Goal: Task Accomplishment & Management: Complete application form

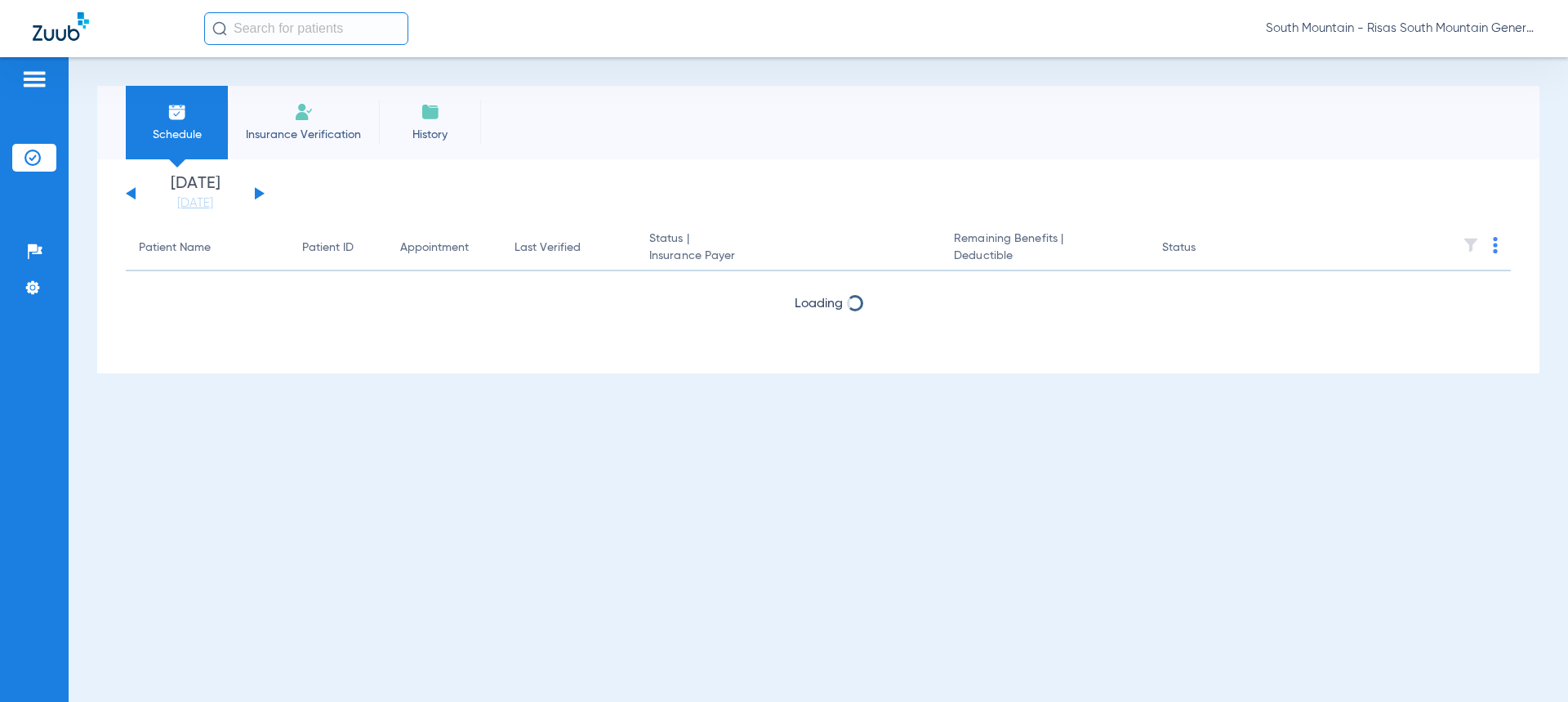
click at [332, 108] on li "Insurance Verification" at bounding box center [303, 122] width 151 height 74
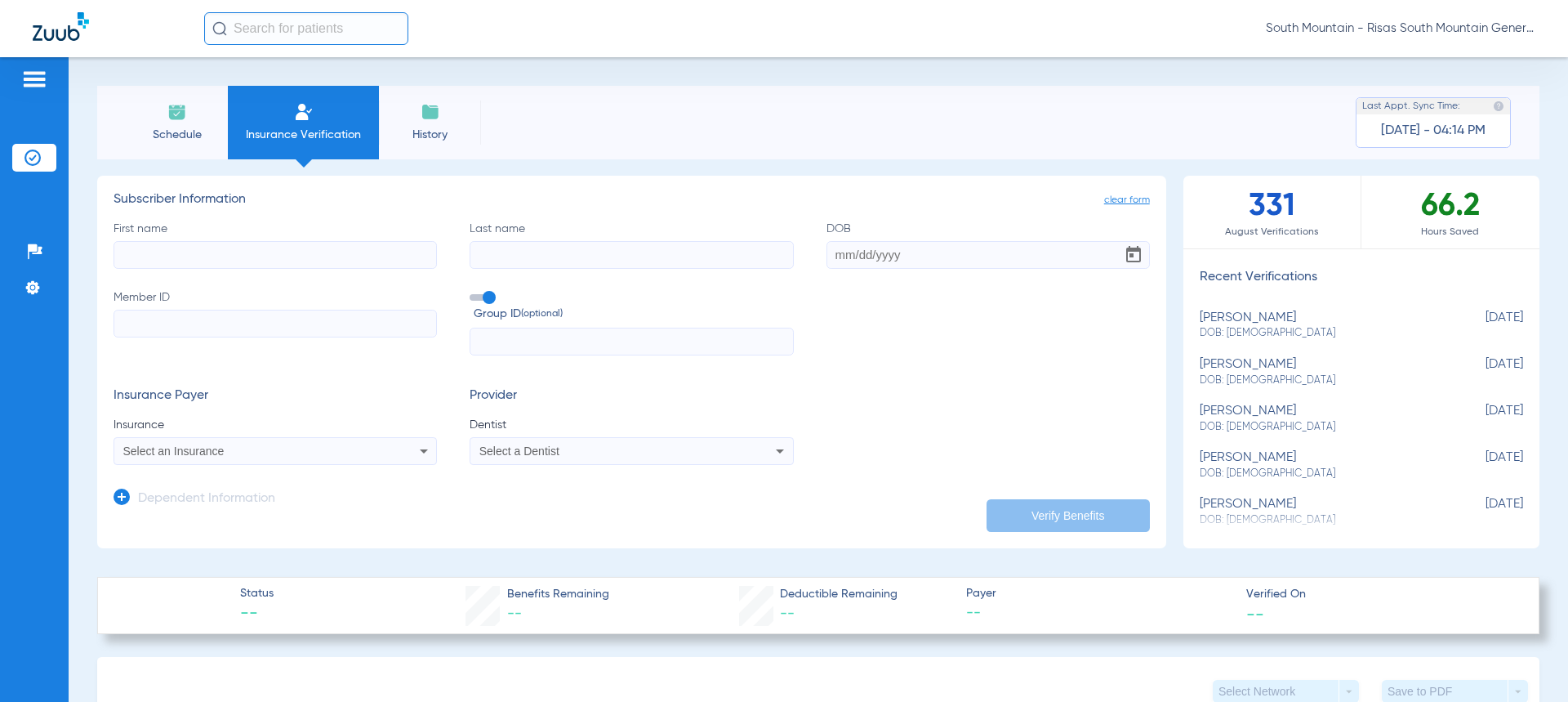
click at [305, 251] on input "First name" at bounding box center [275, 254] width 323 height 27
drag, startPoint x: 232, startPoint y: 260, endPoint x: 43, endPoint y: 245, distance: 189.6
click at [28, 245] on div "Patients Insurance Verification Setup Help Center Settings Schedule Insurance V…" at bounding box center [784, 408] width 1568 height 702
type input "28386309"
click at [190, 324] on input "Member ID" at bounding box center [275, 324] width 323 height 27
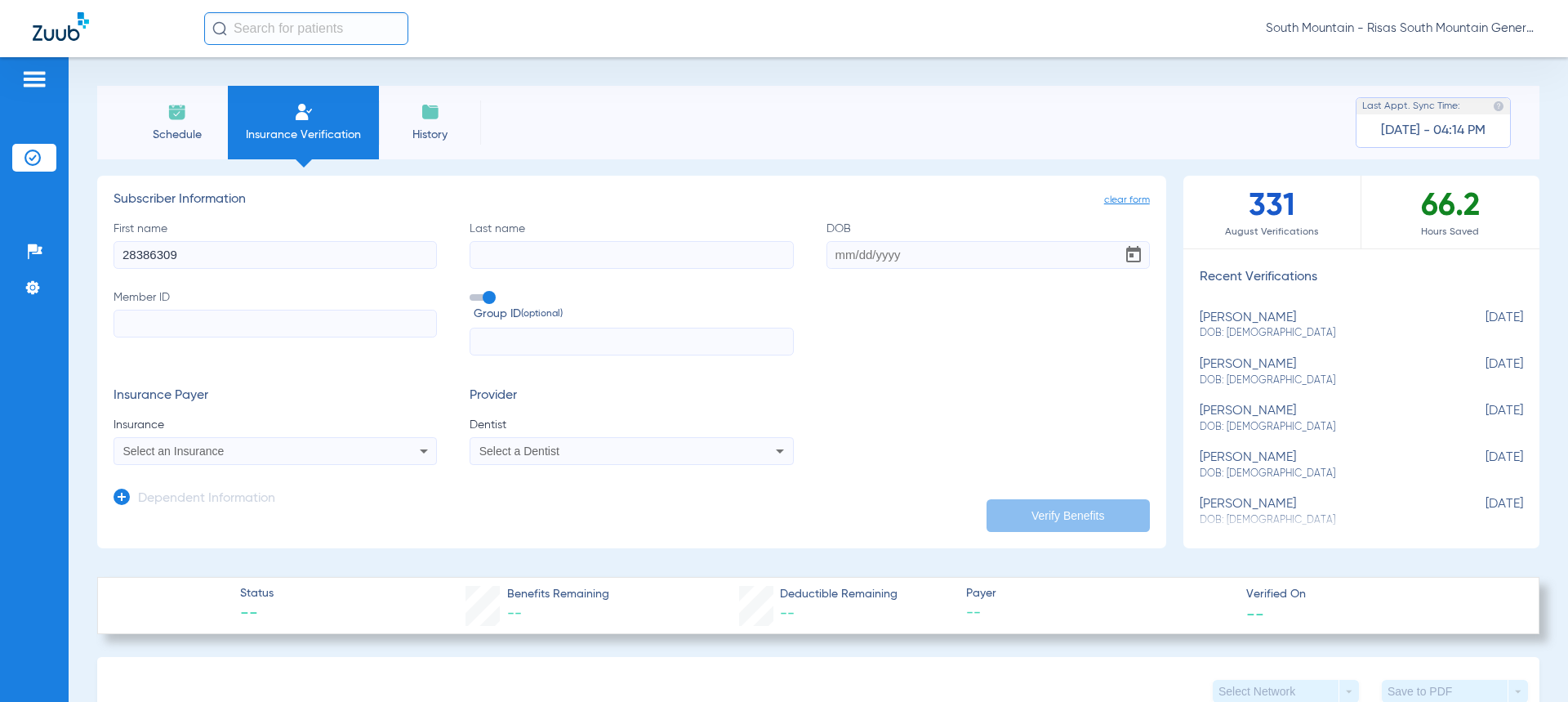
paste input "28386309"
type input "28386309"
drag, startPoint x: 229, startPoint y: 257, endPoint x: 28, endPoint y: 237, distance: 202.0
click at [100, 246] on app-manual-verification-form "clear form Subscriber Information First name 28386309 Last name DOB Member ID 2…" at bounding box center [631, 362] width 1069 height 373
type input "[PERSON_NAME]"
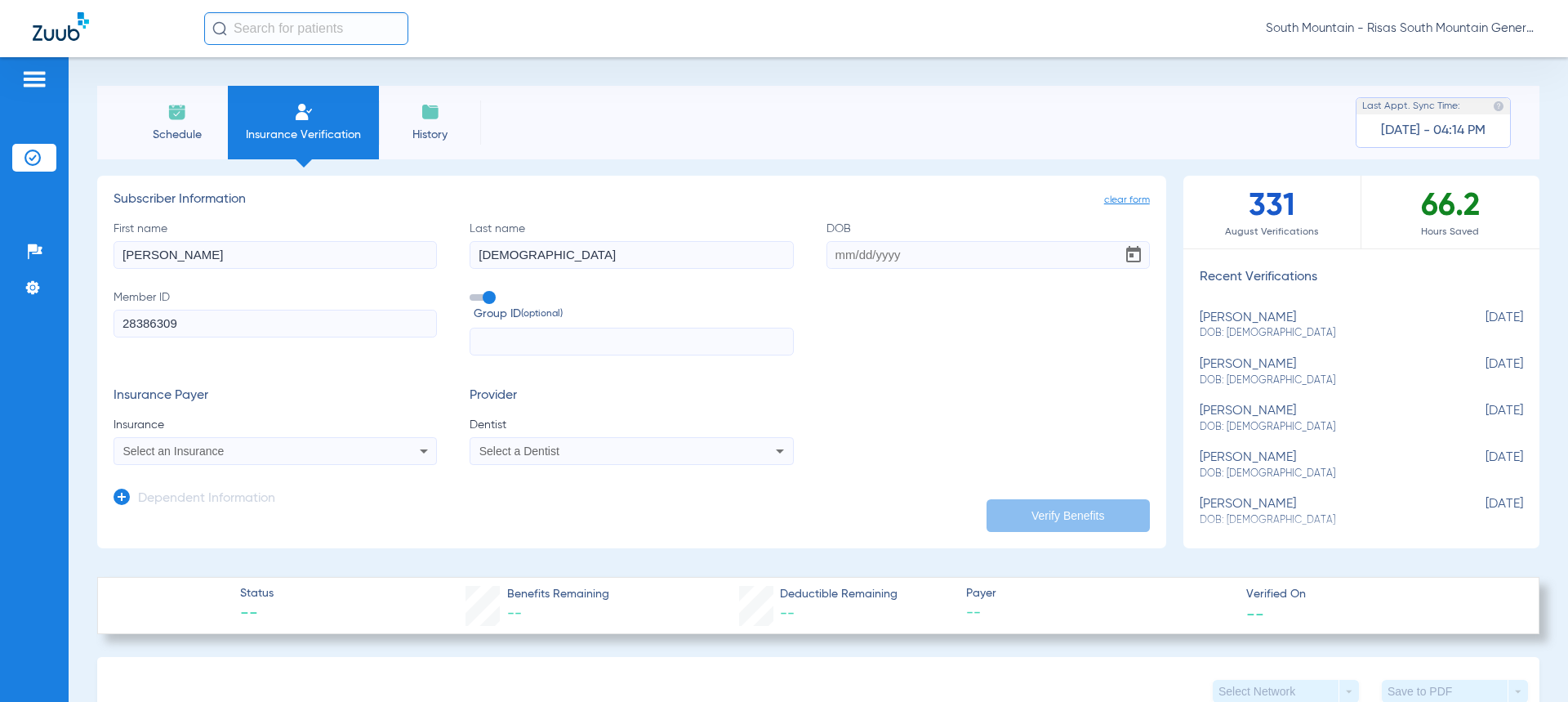
type input "[DEMOGRAPHIC_DATA]"
click at [839, 263] on input "DOB" at bounding box center [988, 254] width 323 height 27
type input "[DATE]"
click at [360, 446] on div "Select an Insurance" at bounding box center [245, 451] width 244 height 12
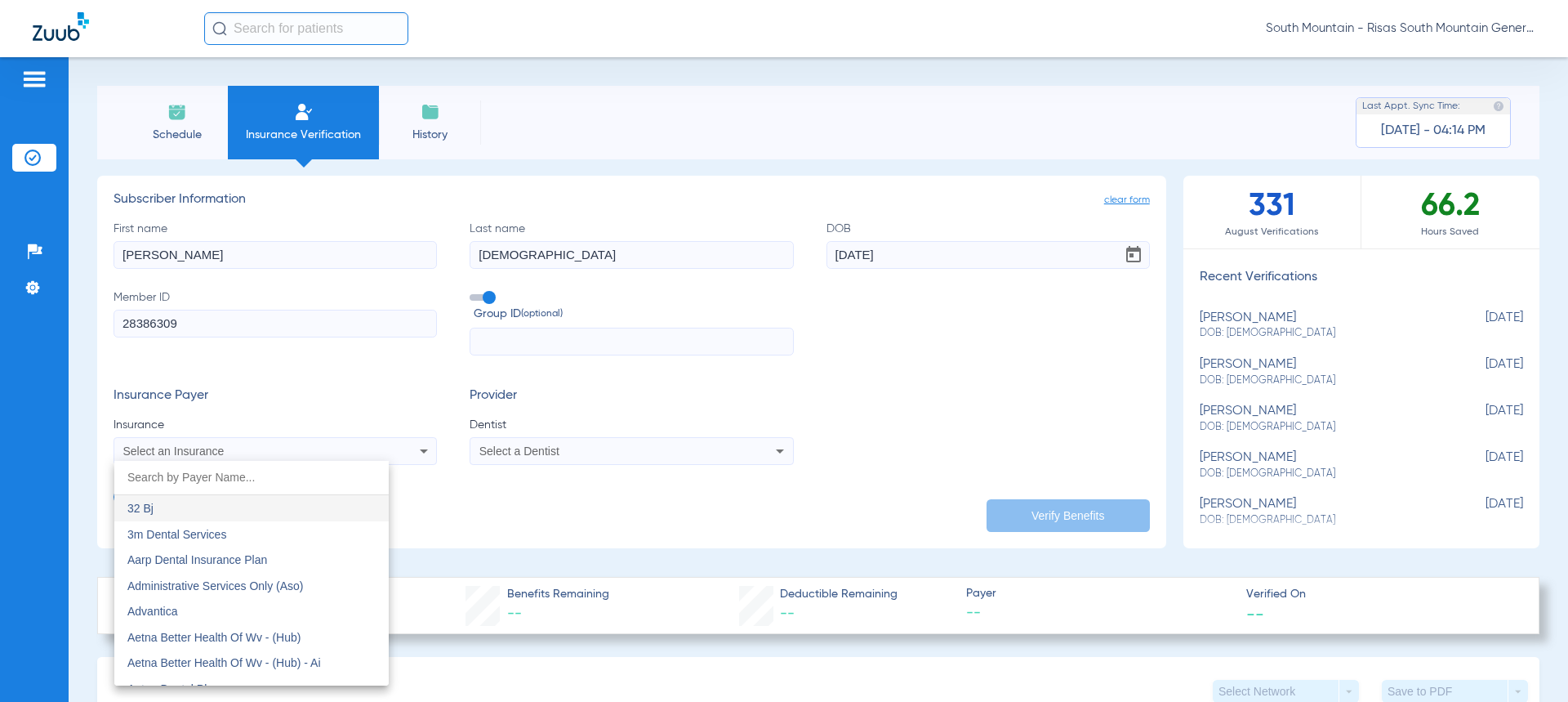
click at [528, 336] on div at bounding box center [784, 351] width 1568 height 702
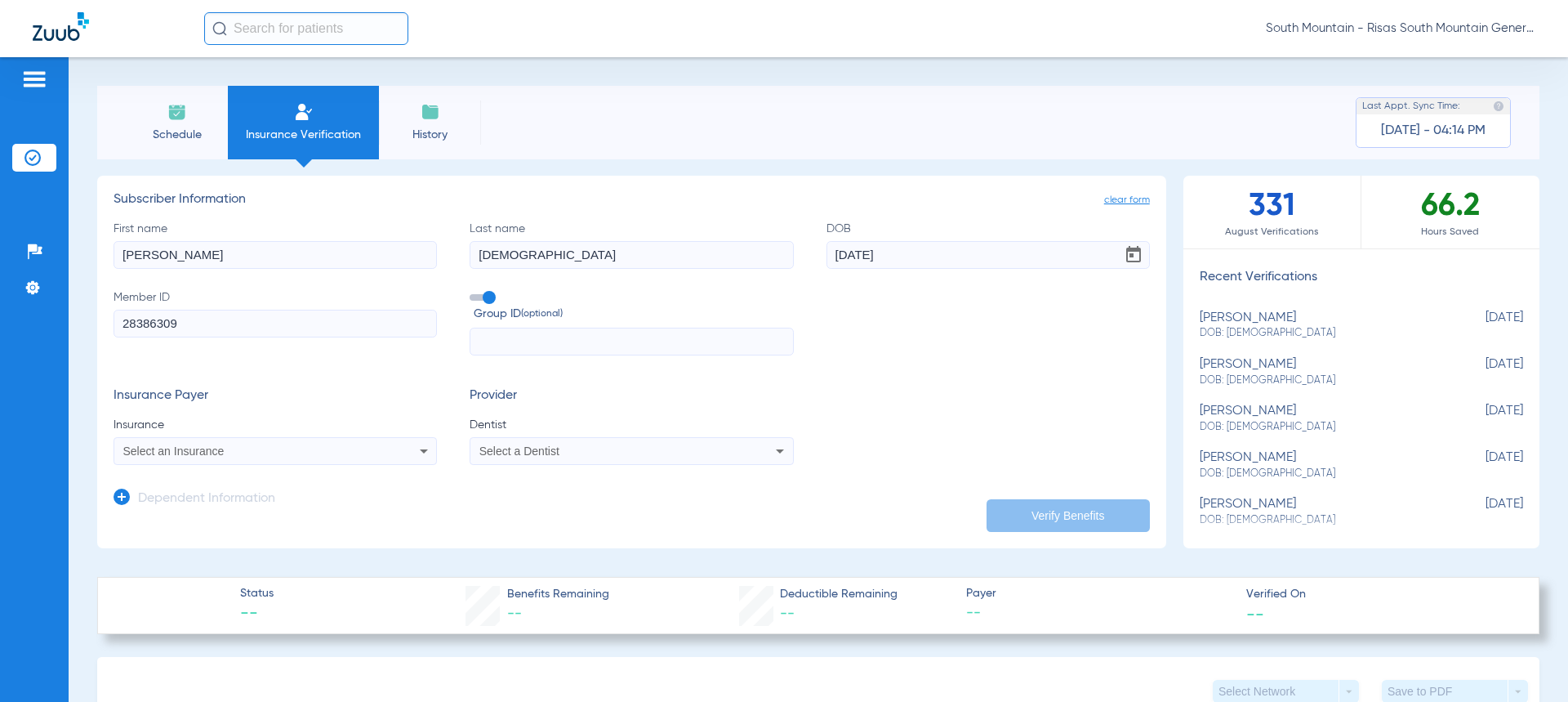
click at [529, 336] on input "text" at bounding box center [630, 341] width 323 height 27
type input "76415296"
click at [359, 441] on div "Select an Insurance" at bounding box center [275, 451] width 322 height 20
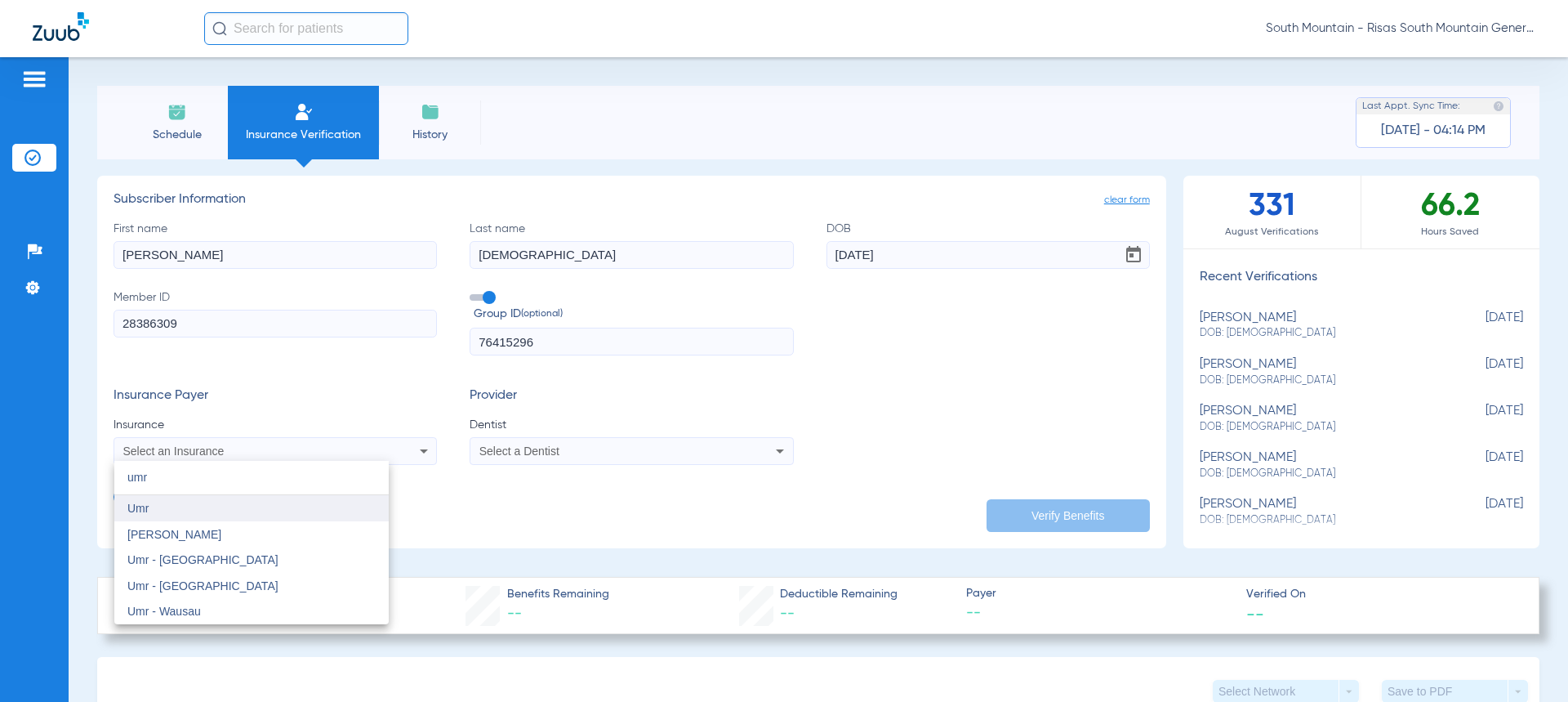
type input "umr"
click at [315, 502] on mat-option "Umr" at bounding box center [251, 508] width 274 height 26
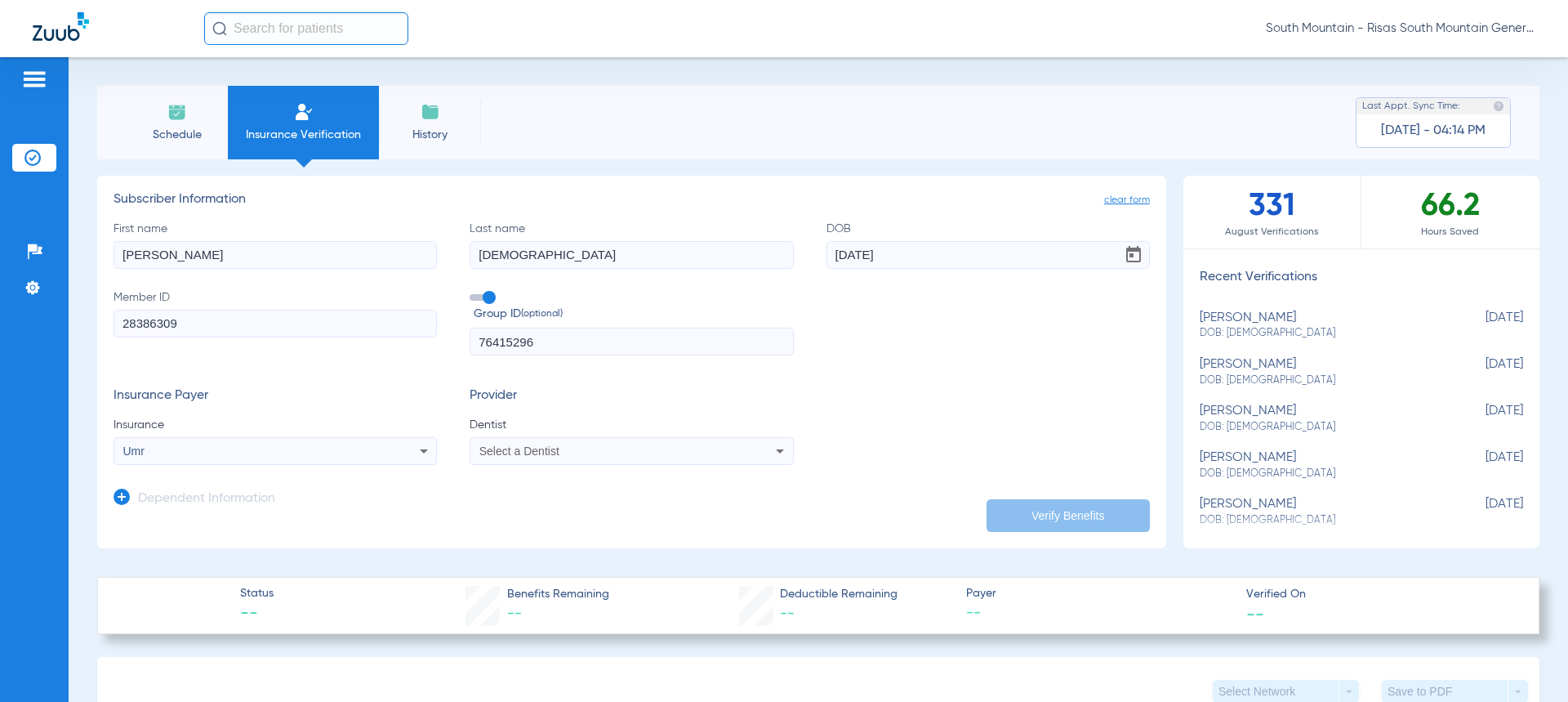
click at [514, 443] on div "Select a Dentist" at bounding box center [630, 451] width 322 height 20
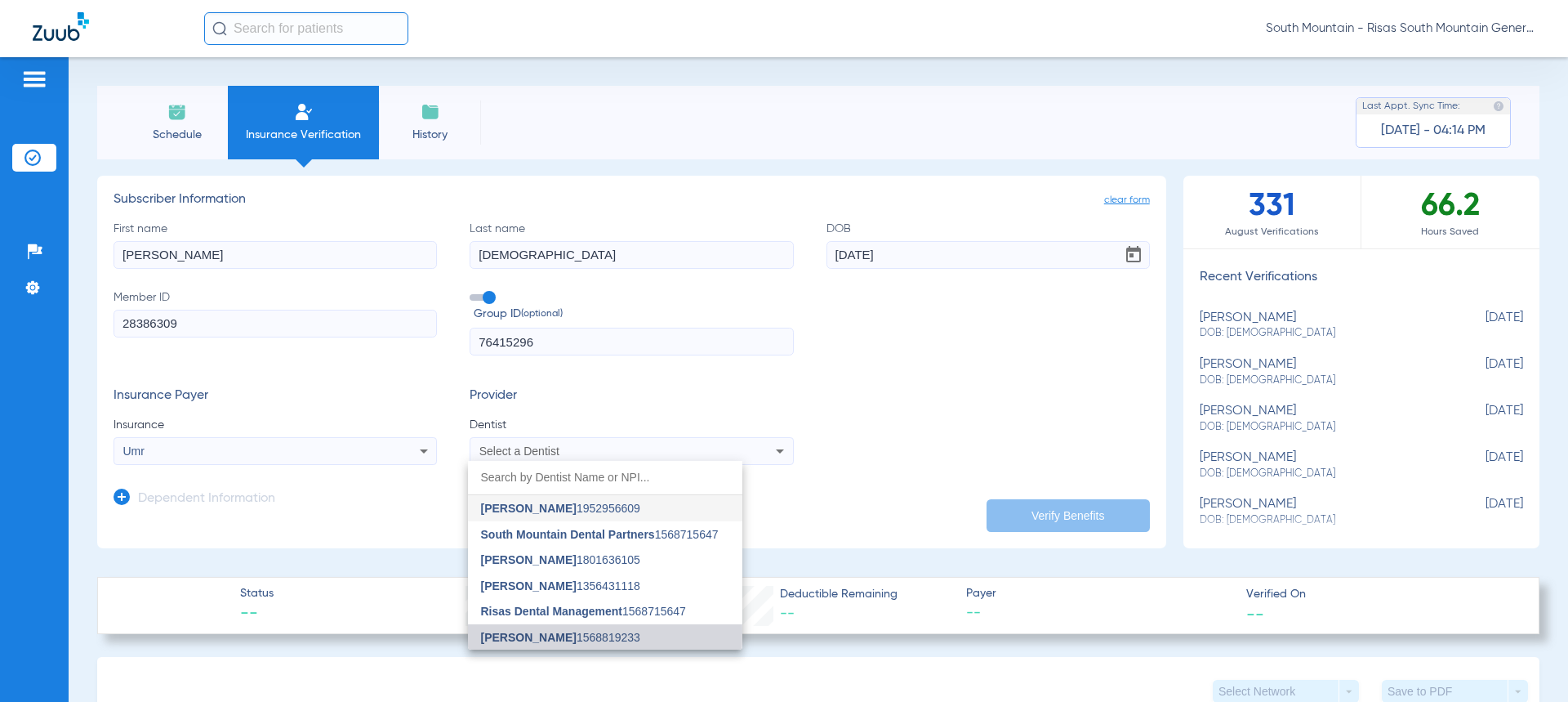
click at [555, 634] on span "[PERSON_NAME]" at bounding box center [528, 637] width 96 height 13
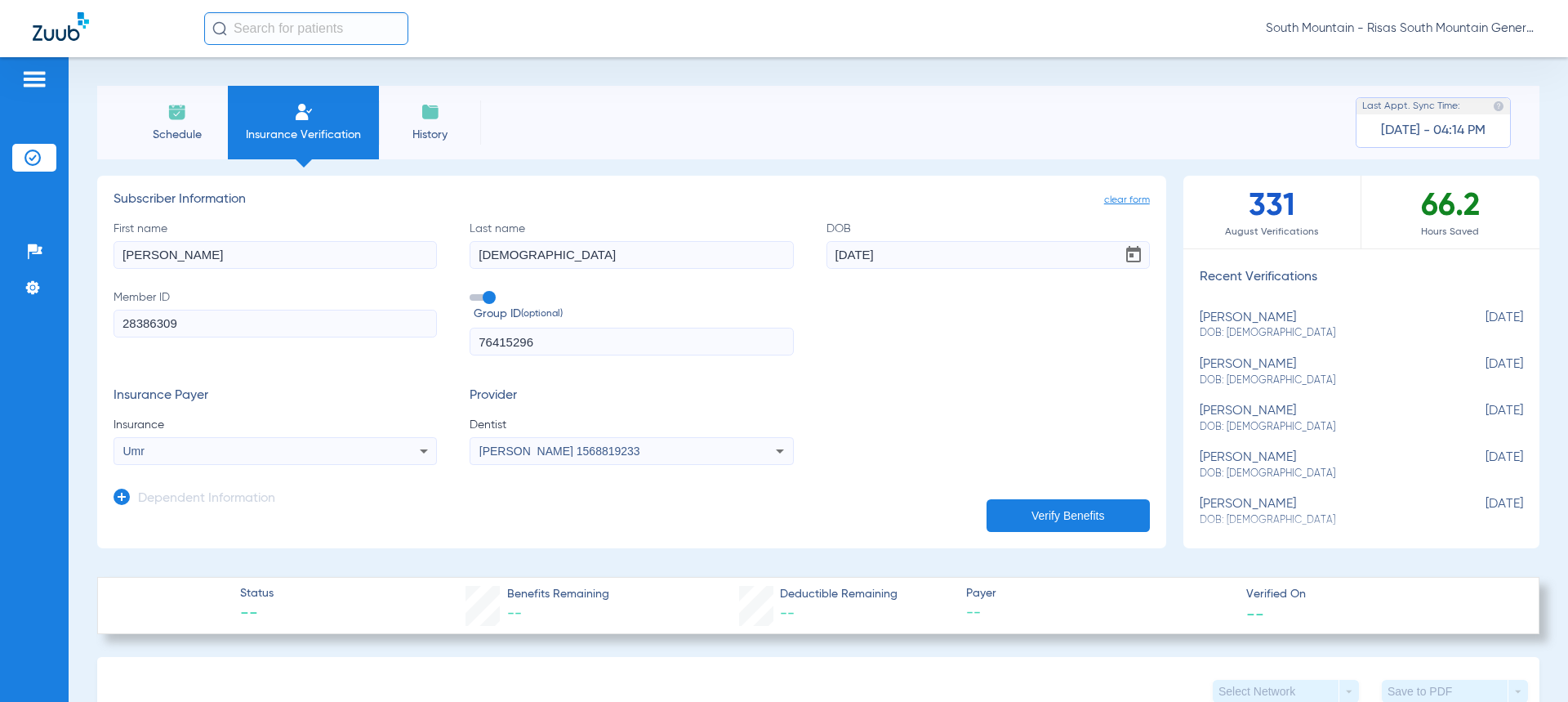
click at [1048, 493] on app-dependent-form "Dependent Information" at bounding box center [632, 492] width 1037 height 55
click at [1050, 504] on button "Verify Benefits" at bounding box center [1068, 516] width 163 height 33
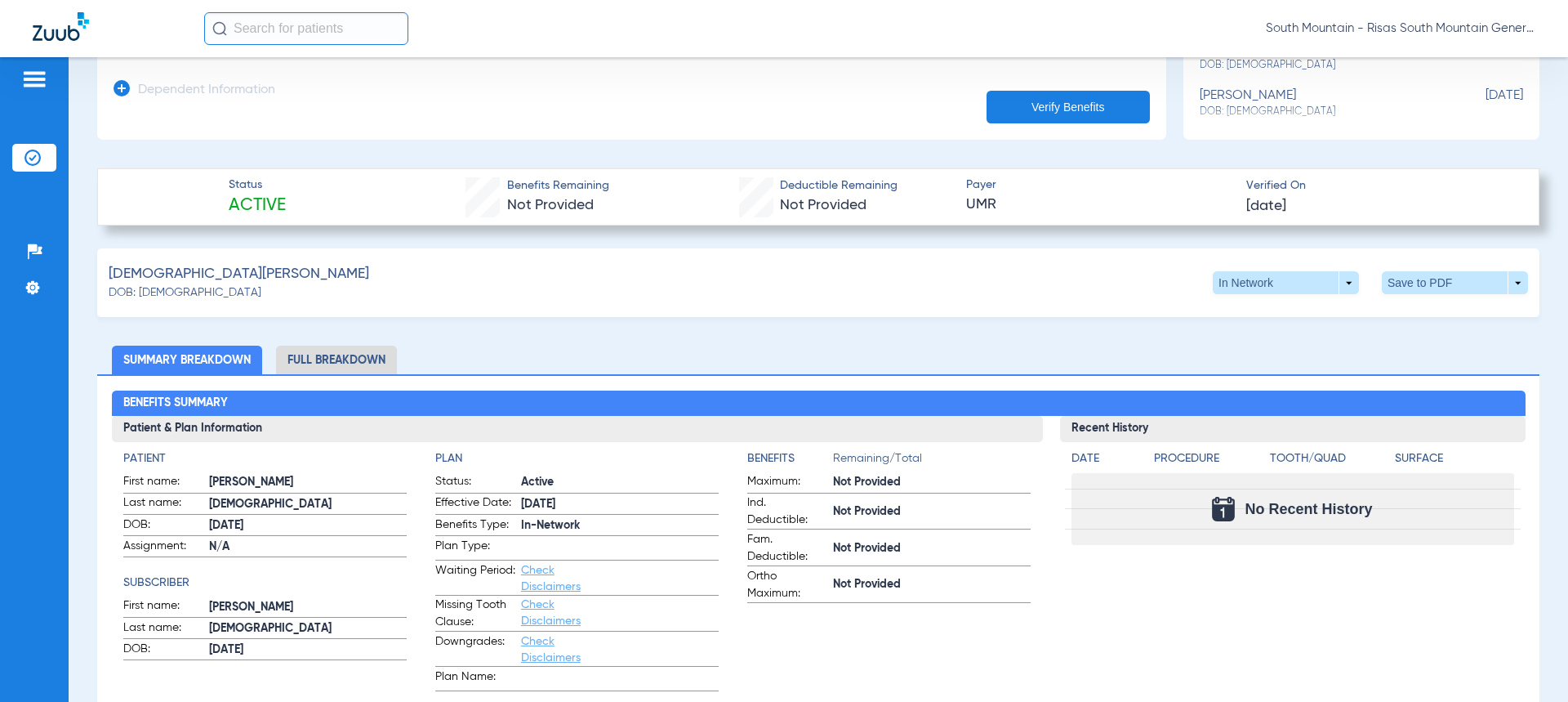
scroll to position [490, 0]
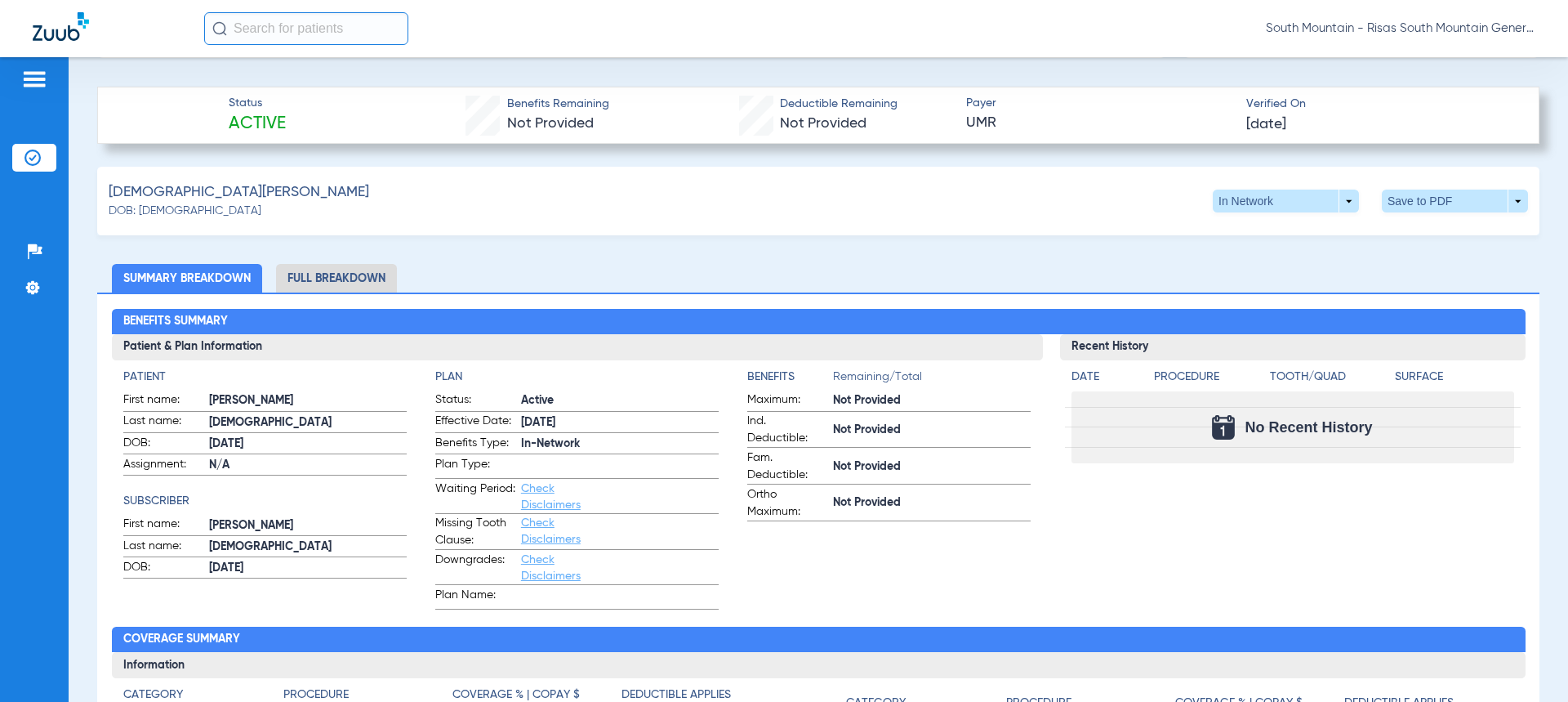
click at [537, 532] on link "Check Disclaimers" at bounding box center [550, 531] width 59 height 27
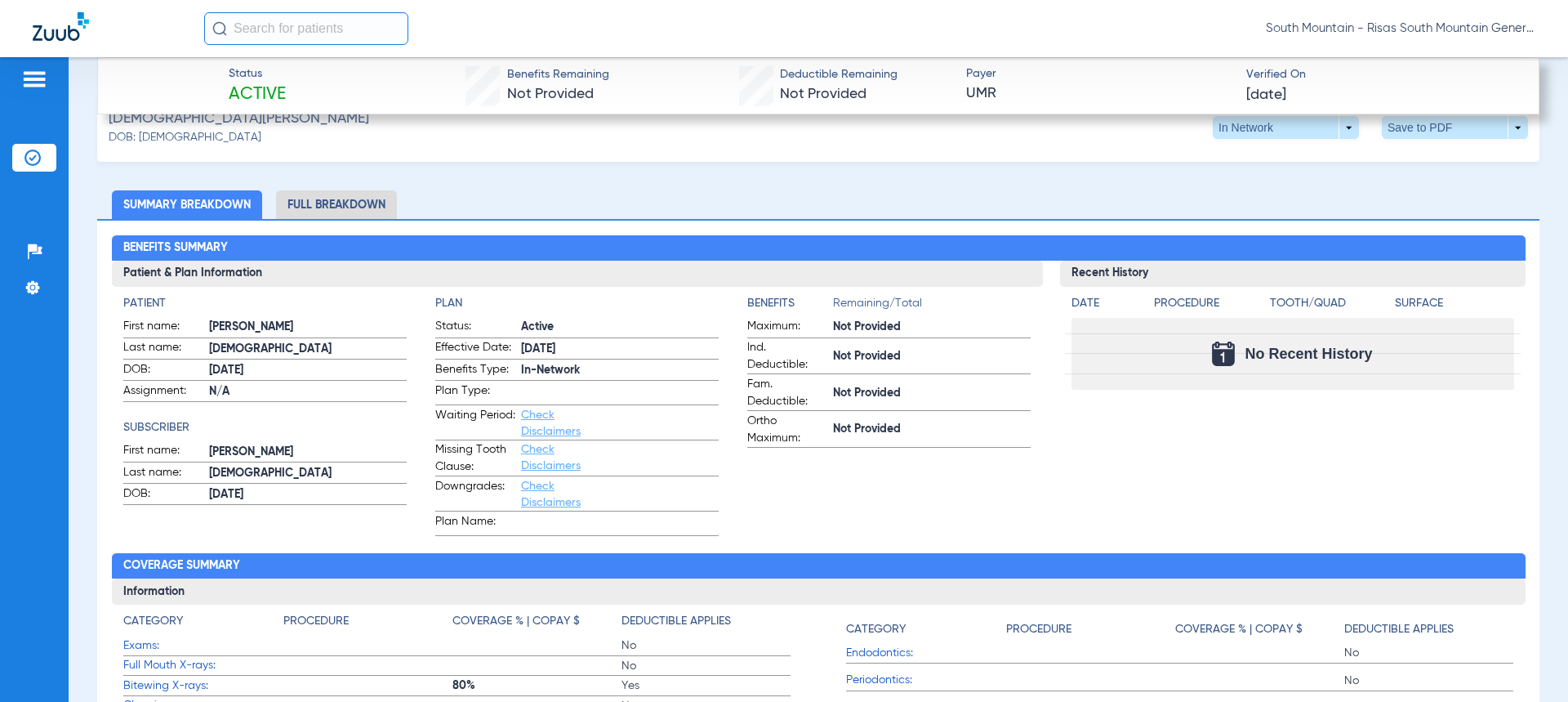
scroll to position [415, 0]
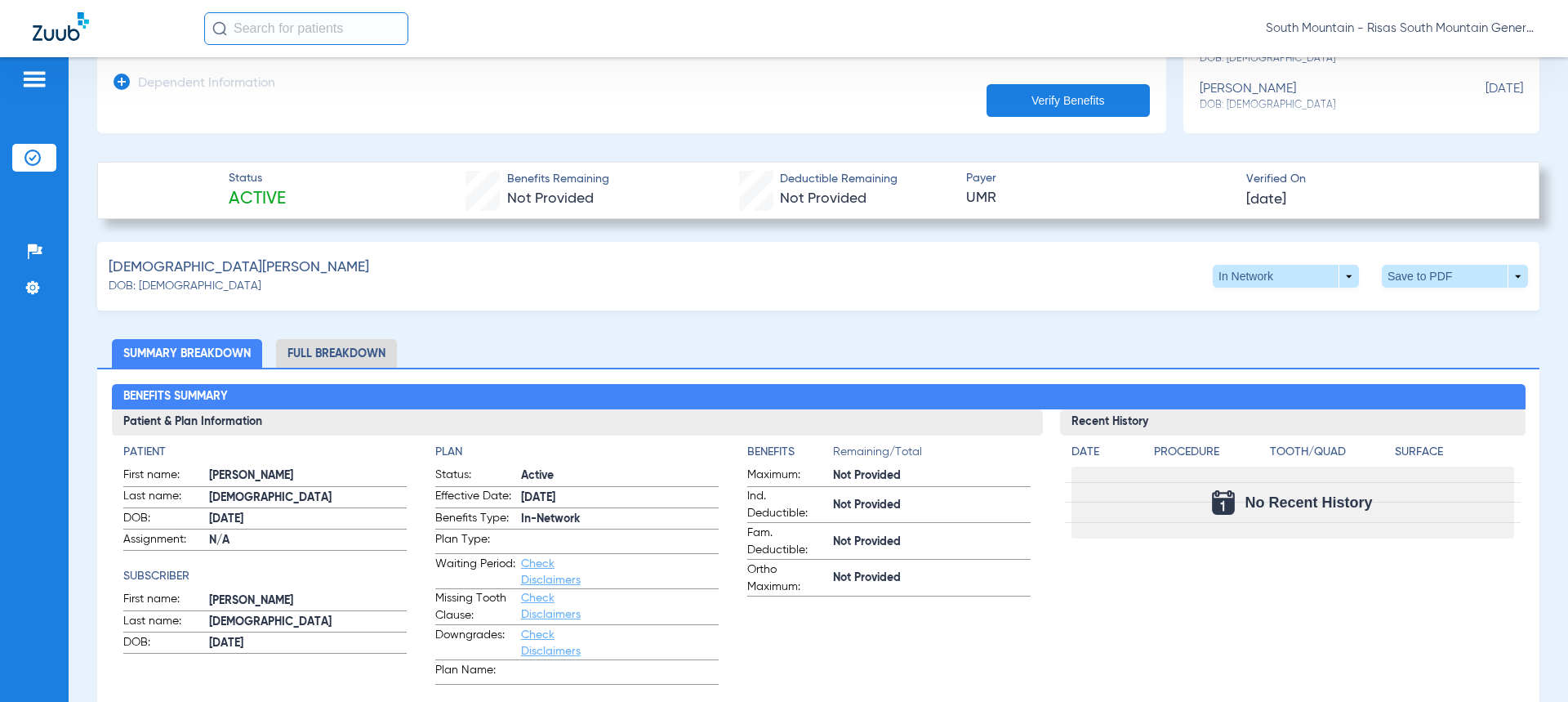
click at [341, 357] on li "Full Breakdown" at bounding box center [336, 353] width 121 height 28
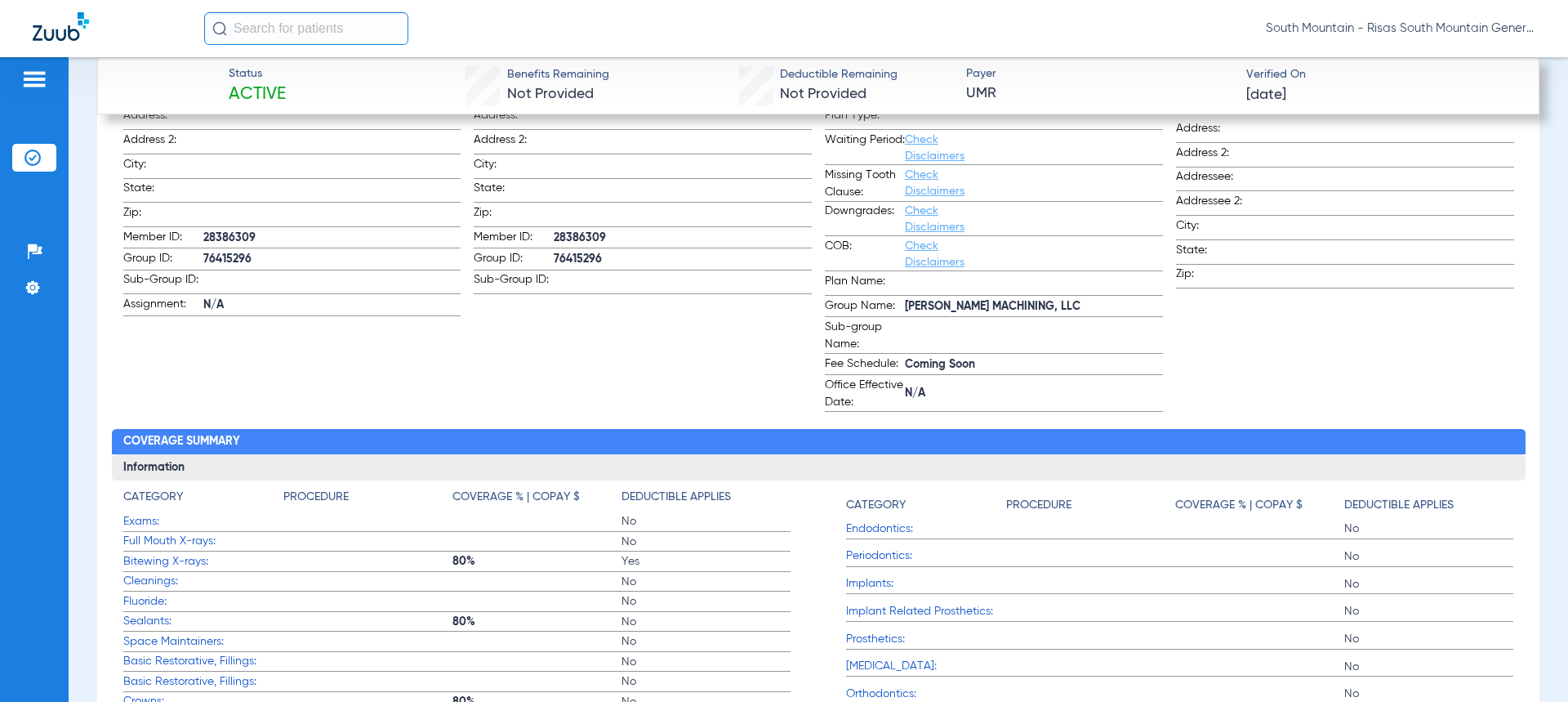
scroll to position [837, 0]
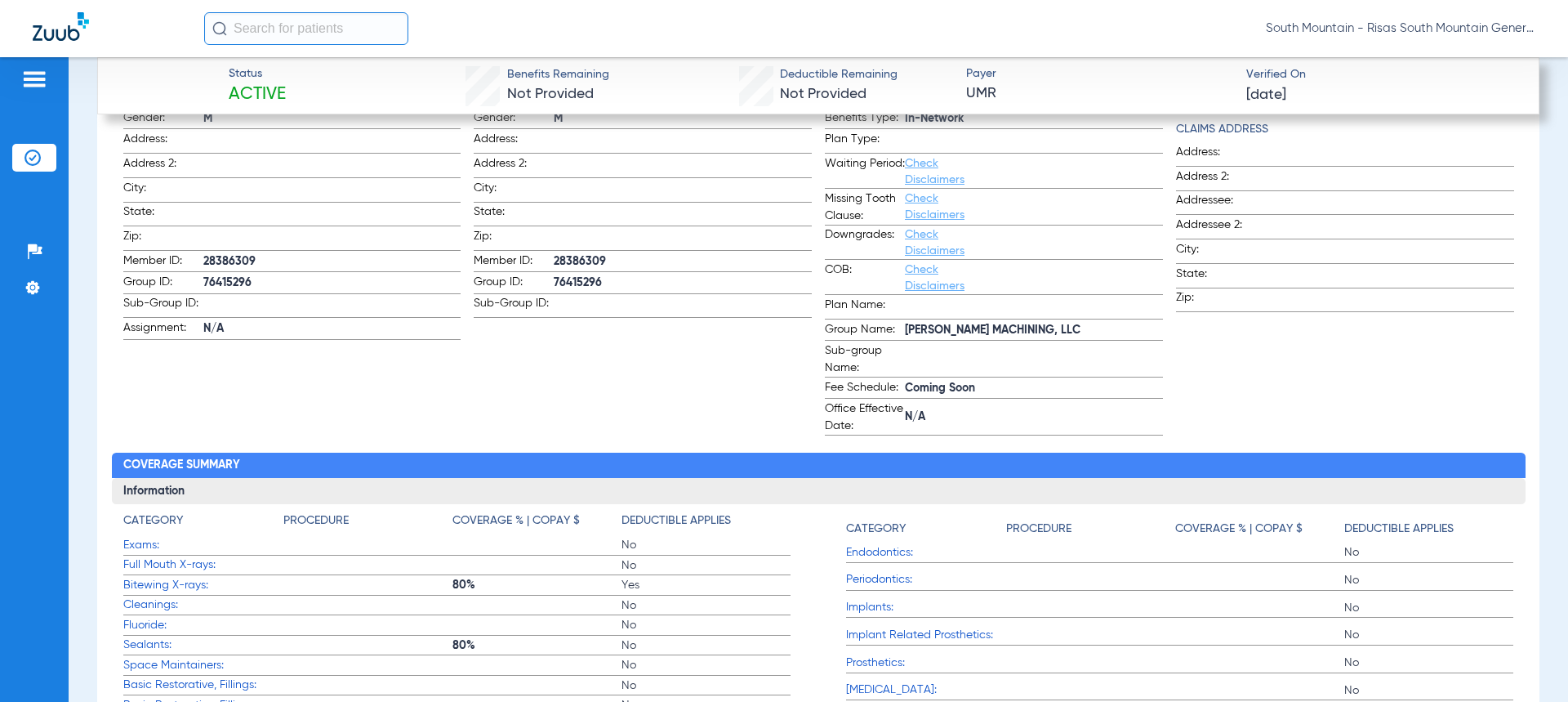
click at [921, 212] on link "Check Disclaimers" at bounding box center [934, 207] width 59 height 27
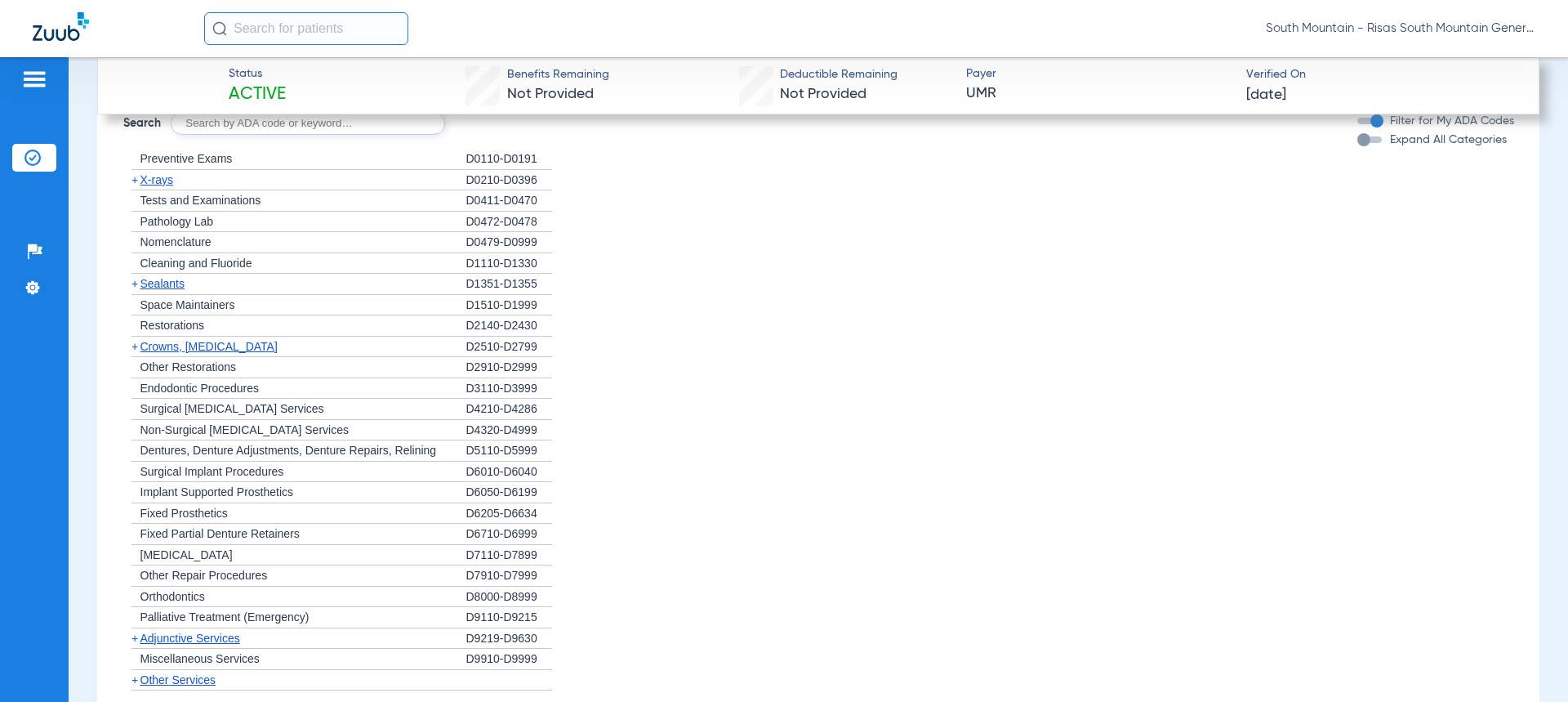
scroll to position [1891, 0]
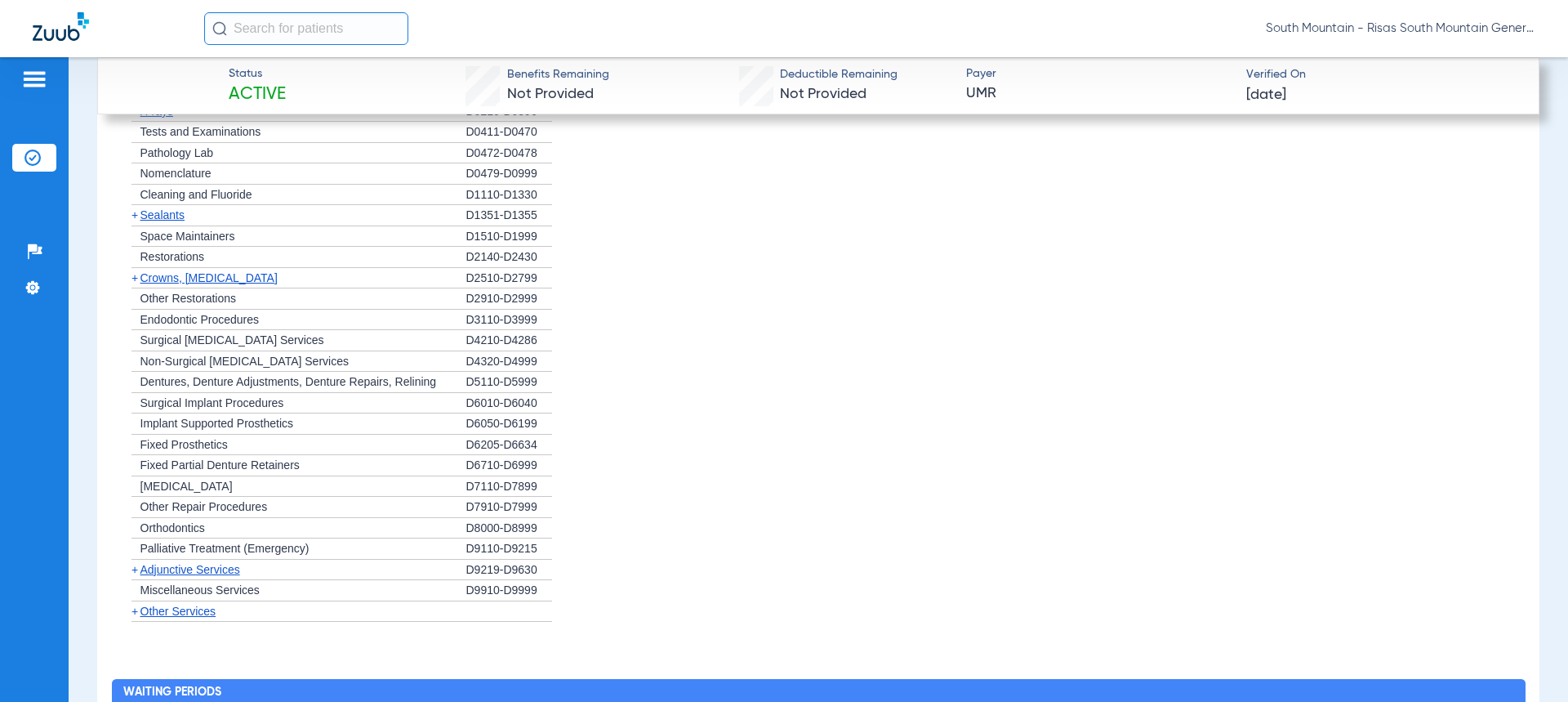
click at [302, 424] on div "+ Implant Supported Prosthetics" at bounding box center [294, 424] width 343 height 21
click at [154, 277] on span "Crowns, [MEDICAL_DATA]" at bounding box center [209, 278] width 138 height 13
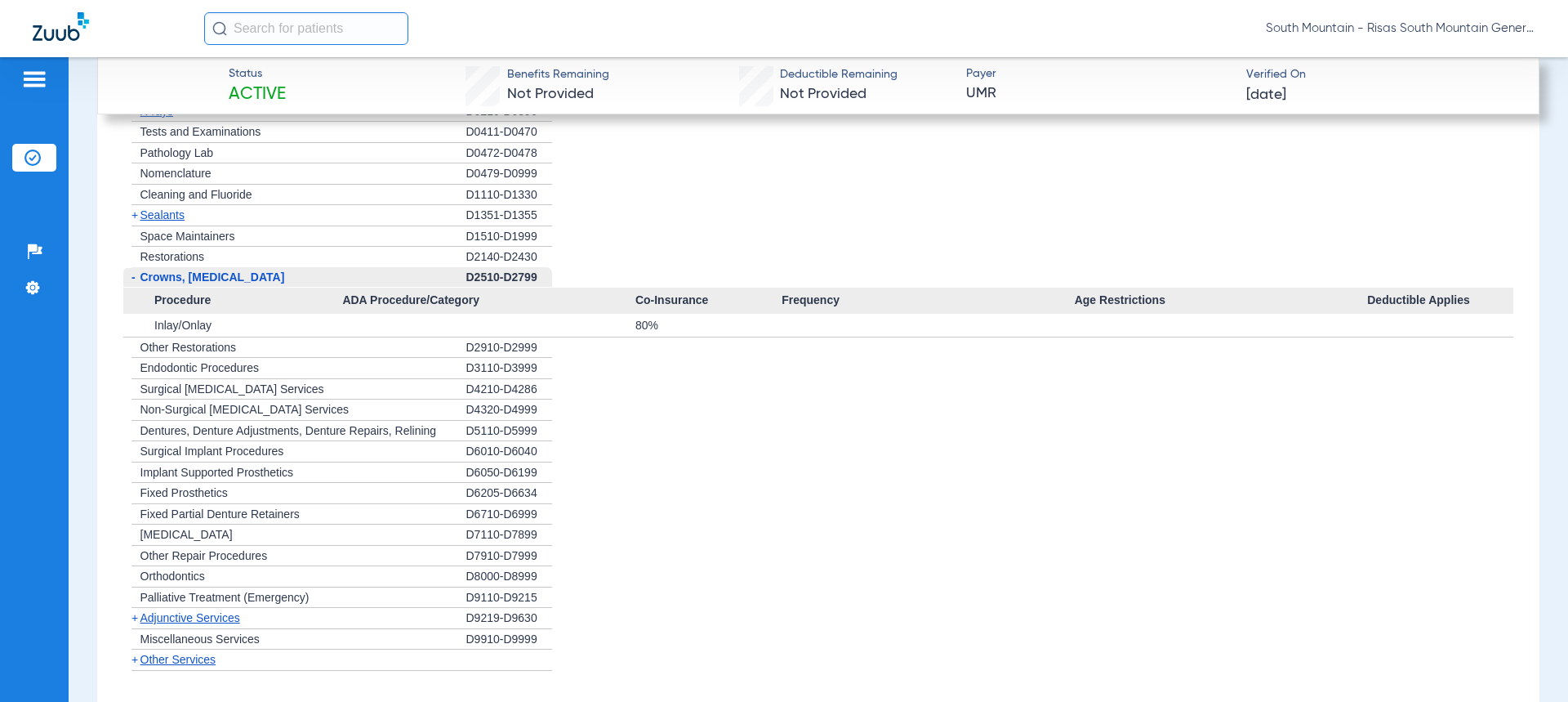
click at [154, 277] on span "Crowns, [MEDICAL_DATA]" at bounding box center [212, 277] width 145 height 13
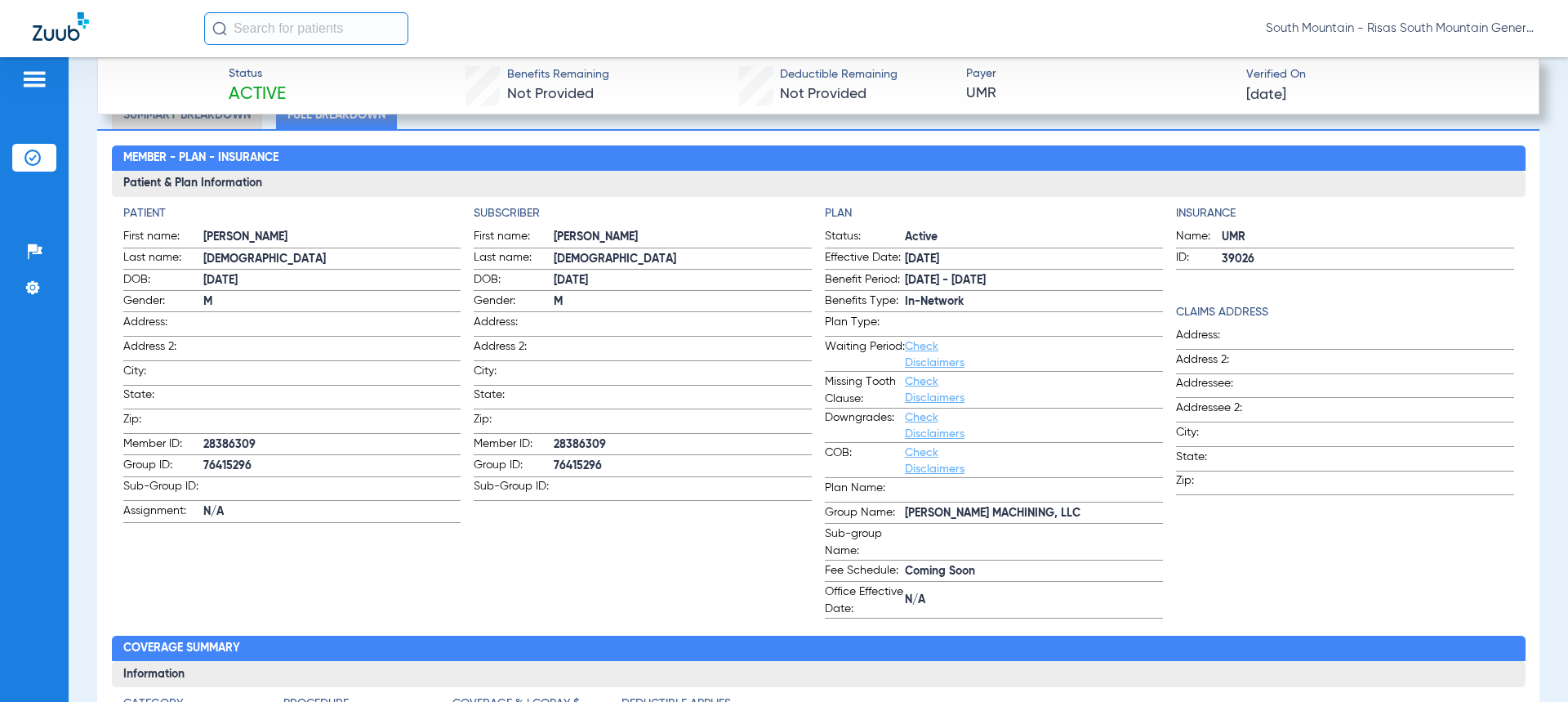
scroll to position [817, 0]
